Goal: Information Seeking & Learning: Check status

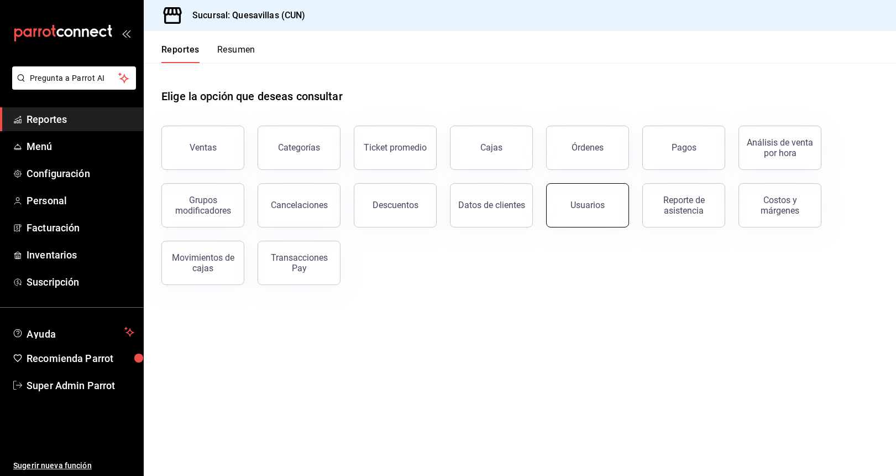
click at [621, 192] on button "Usuarios" at bounding box center [587, 205] width 83 height 44
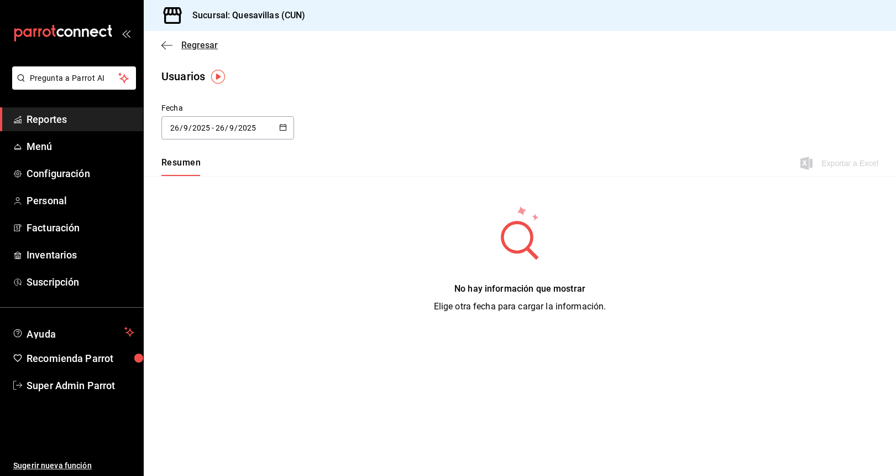
click at [162, 45] on icon "button" at bounding box center [163, 45] width 4 height 8
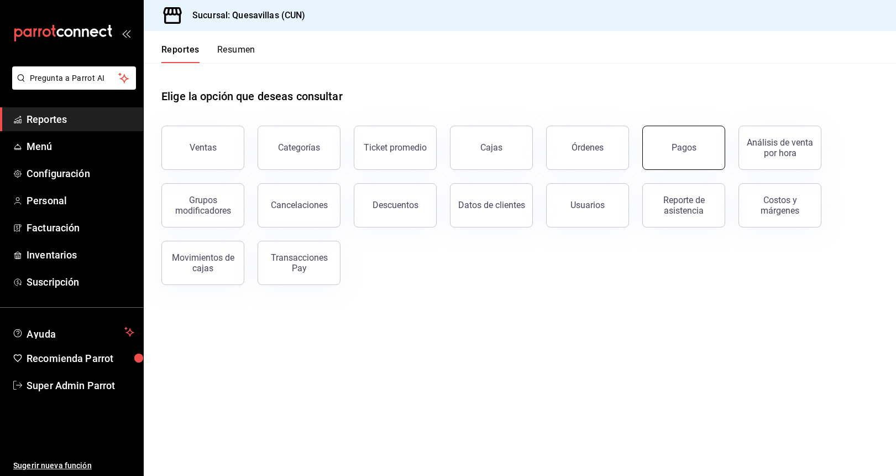
click at [670, 150] on button "Pagos" at bounding box center [684, 148] width 83 height 44
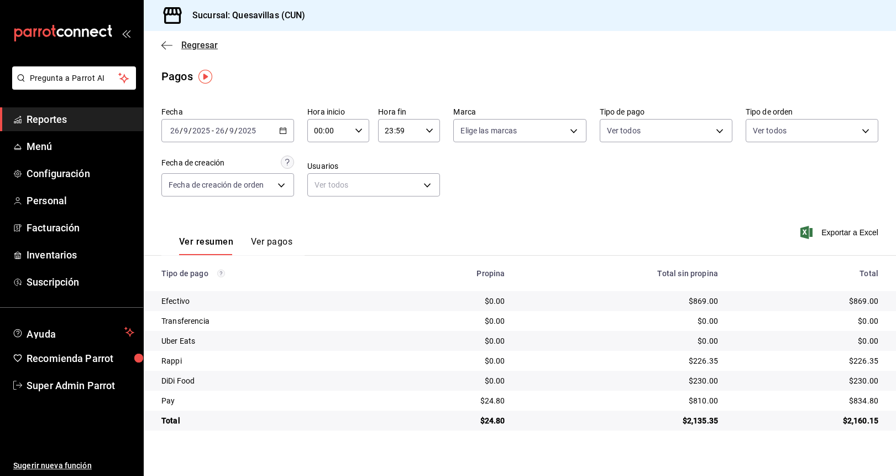
click at [181, 46] on span "Regresar" at bounding box center [199, 45] width 36 height 11
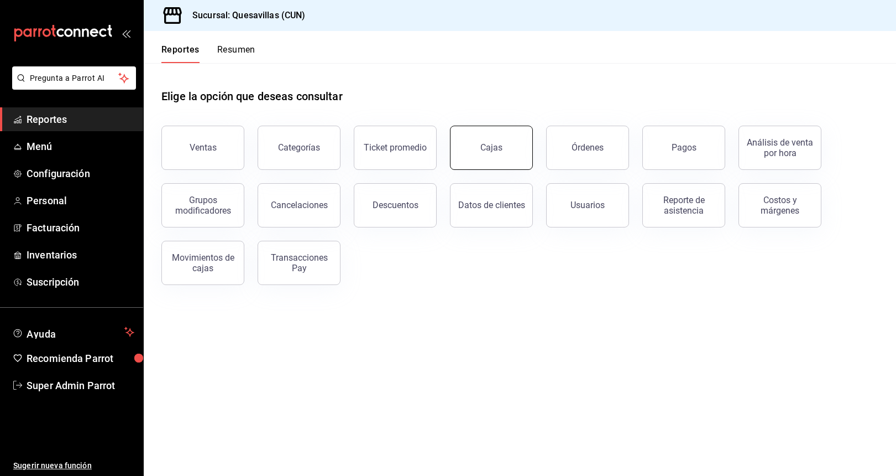
click at [472, 159] on link "Cajas" at bounding box center [491, 148] width 83 height 44
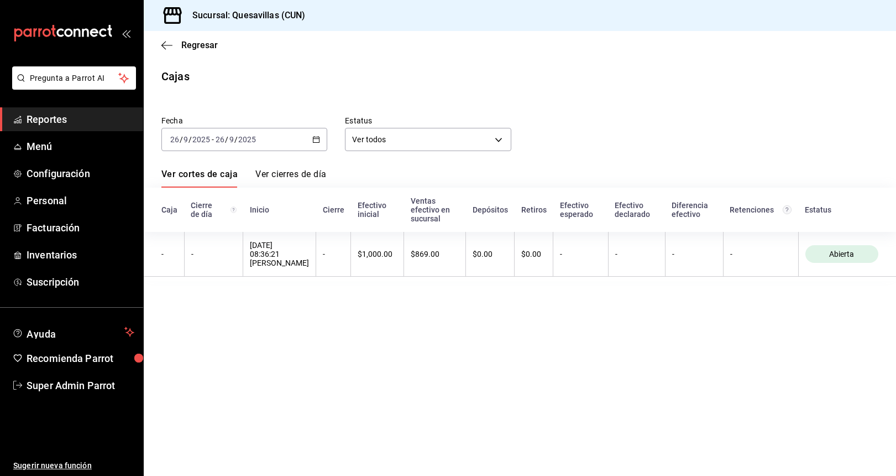
click at [310, 138] on div "[DATE] [DATE] - [DATE] [DATE]" at bounding box center [244, 139] width 166 height 23
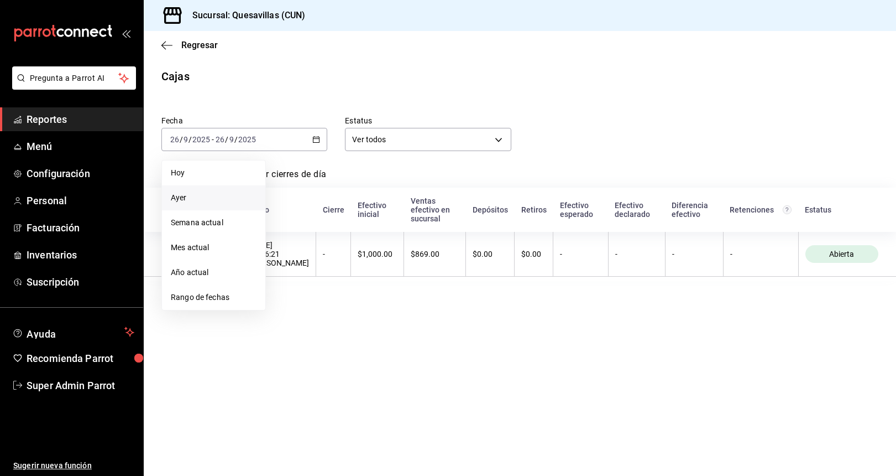
click at [187, 202] on span "Ayer" at bounding box center [214, 198] width 86 height 12
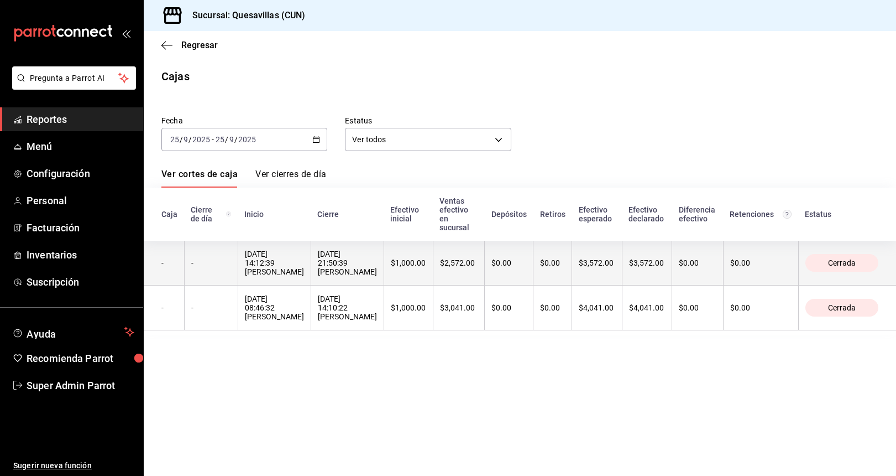
click at [433, 246] on th "$2,572.00" at bounding box center [458, 263] width 51 height 45
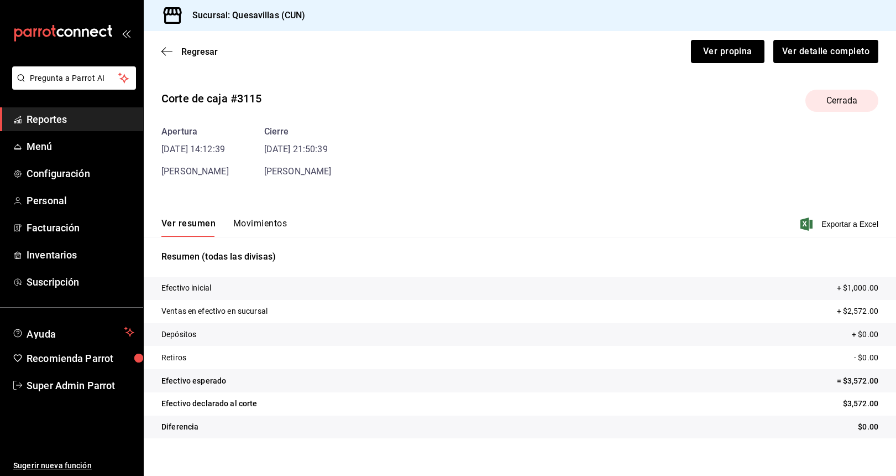
click at [262, 216] on div "Ver resumen Movimientos Exportar a Excel" at bounding box center [520, 221] width 753 height 32
click at [267, 222] on button "Movimientos" at bounding box center [260, 227] width 54 height 19
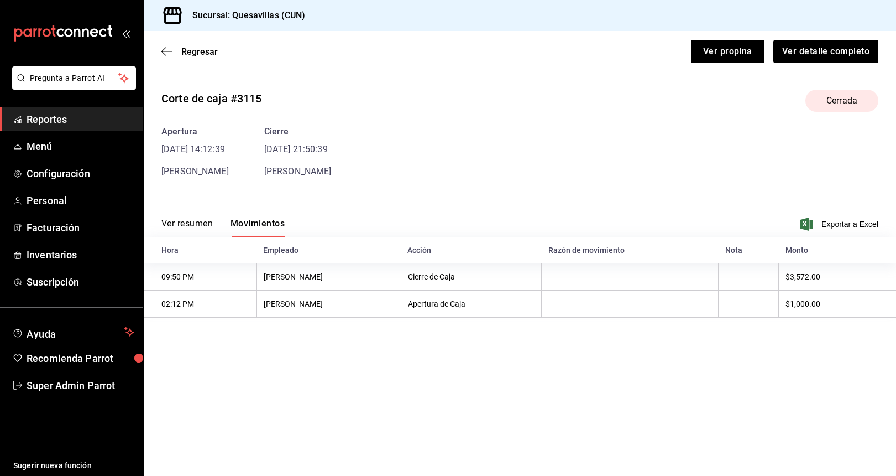
click at [186, 225] on button "Ver resumen" at bounding box center [186, 227] width 51 height 19
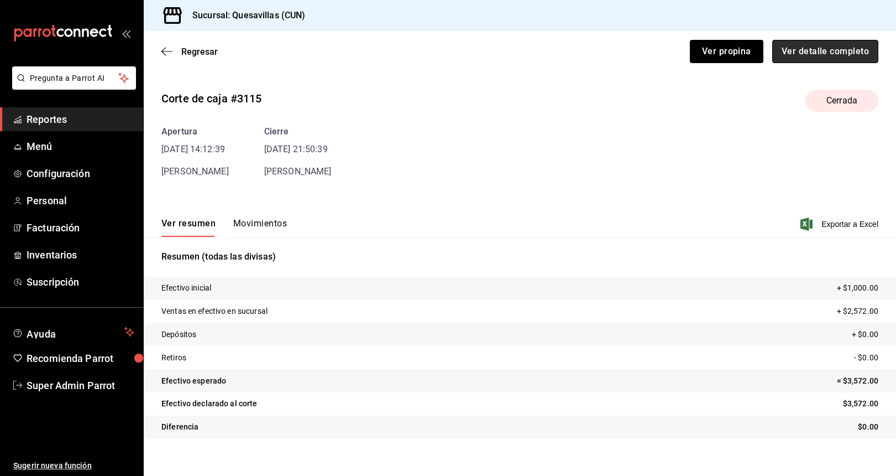
click at [825, 54] on button "Ver detalle completo" at bounding box center [826, 51] width 106 height 23
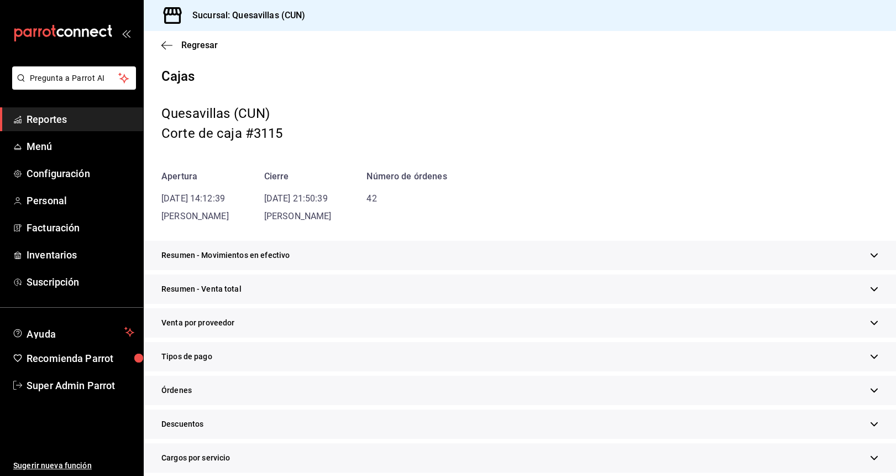
click at [264, 344] on div "Tipos de pago" at bounding box center [520, 356] width 753 height 29
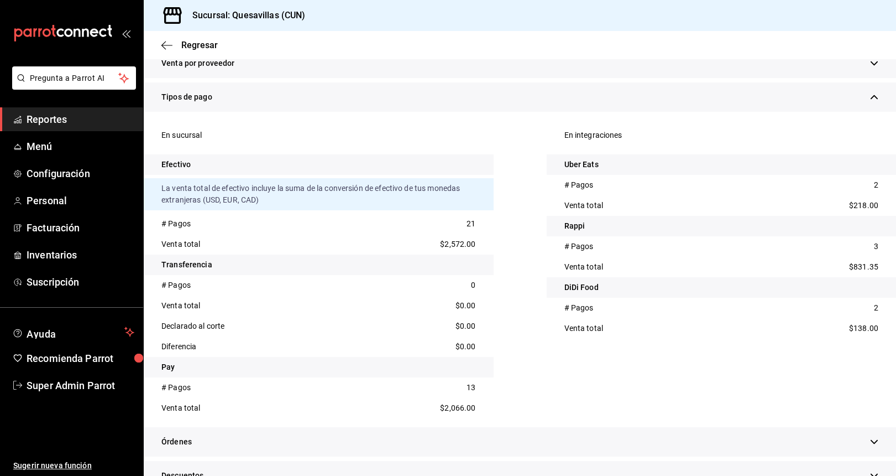
scroll to position [260, 0]
